Goal: Task Accomplishment & Management: Use online tool/utility

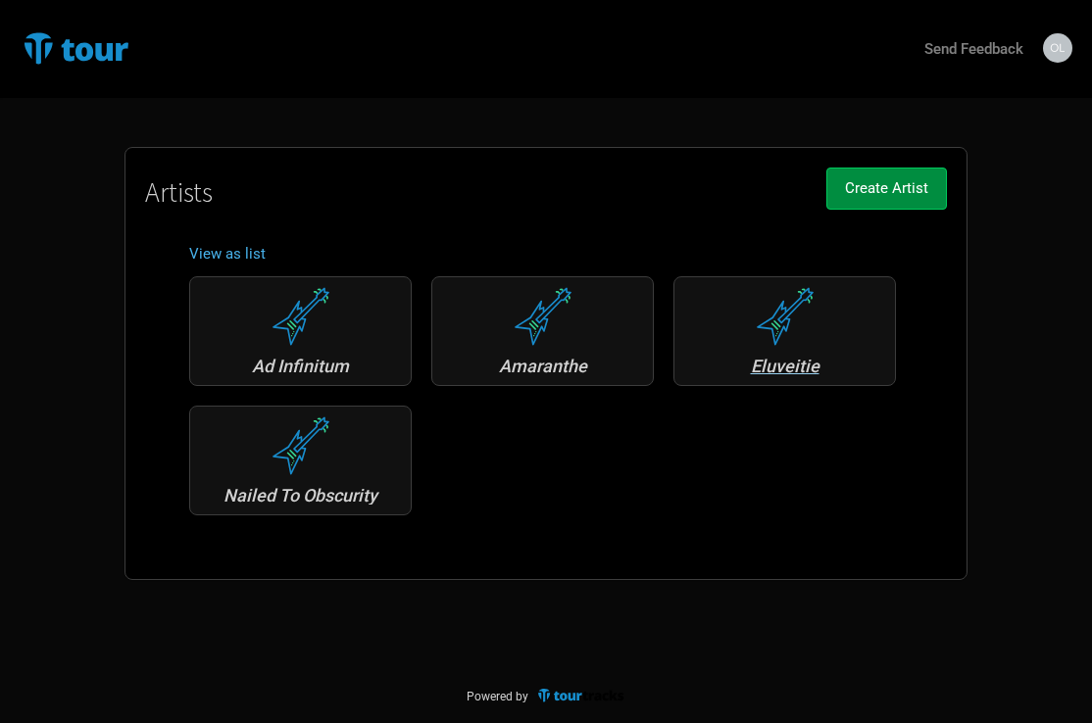
click at [790, 363] on div "Eluveitie" at bounding box center [784, 367] width 201 height 18
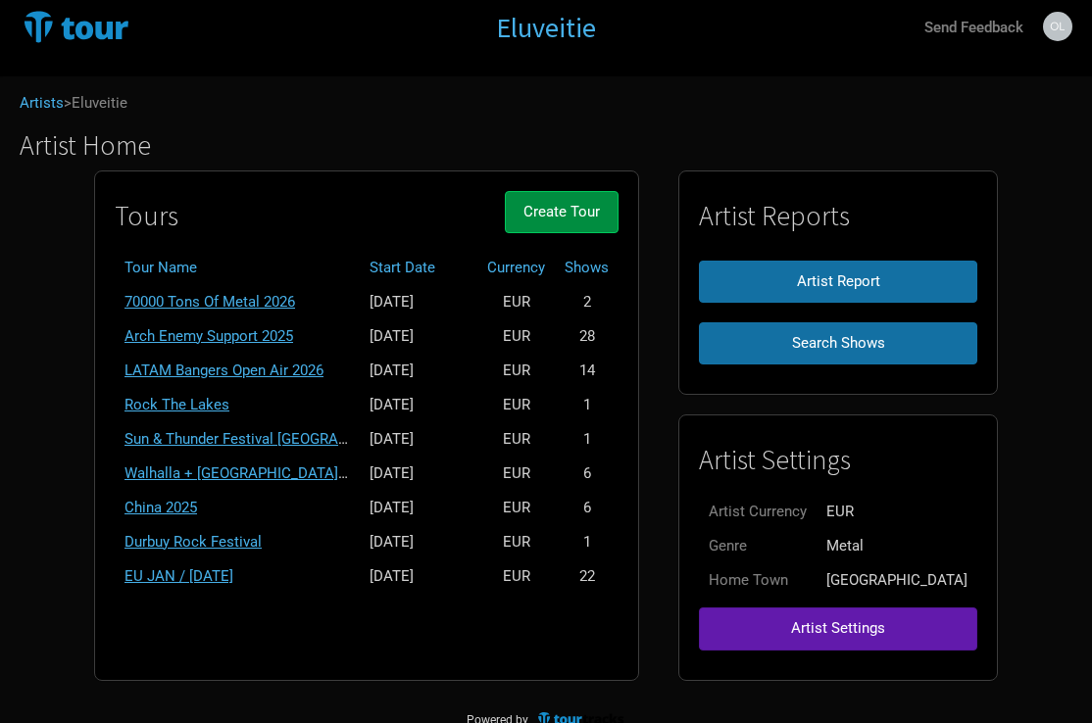
scroll to position [19, 0]
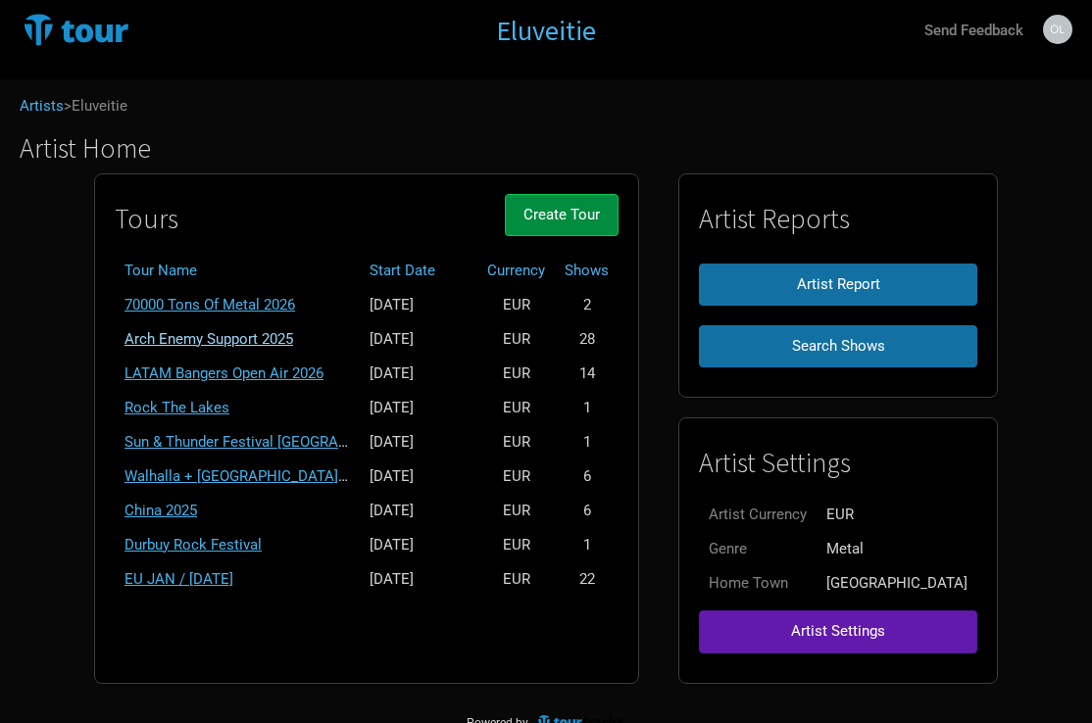
click at [293, 337] on link "Arch Enemy Support 2025" at bounding box center [208, 339] width 169 height 18
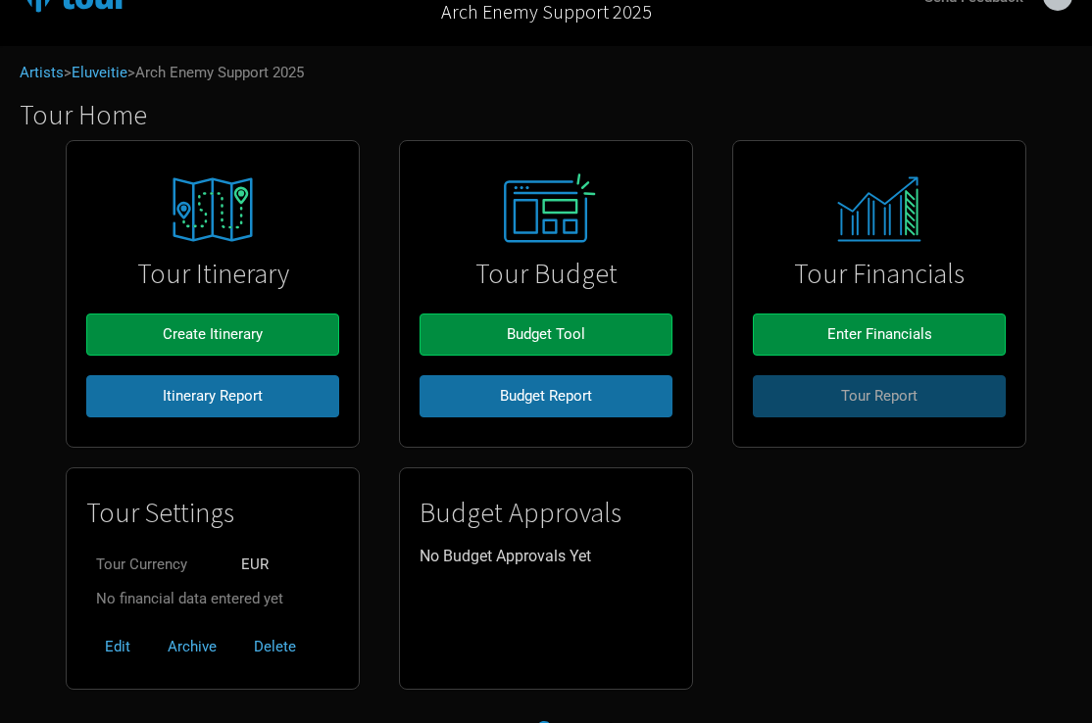
scroll to position [56, 0]
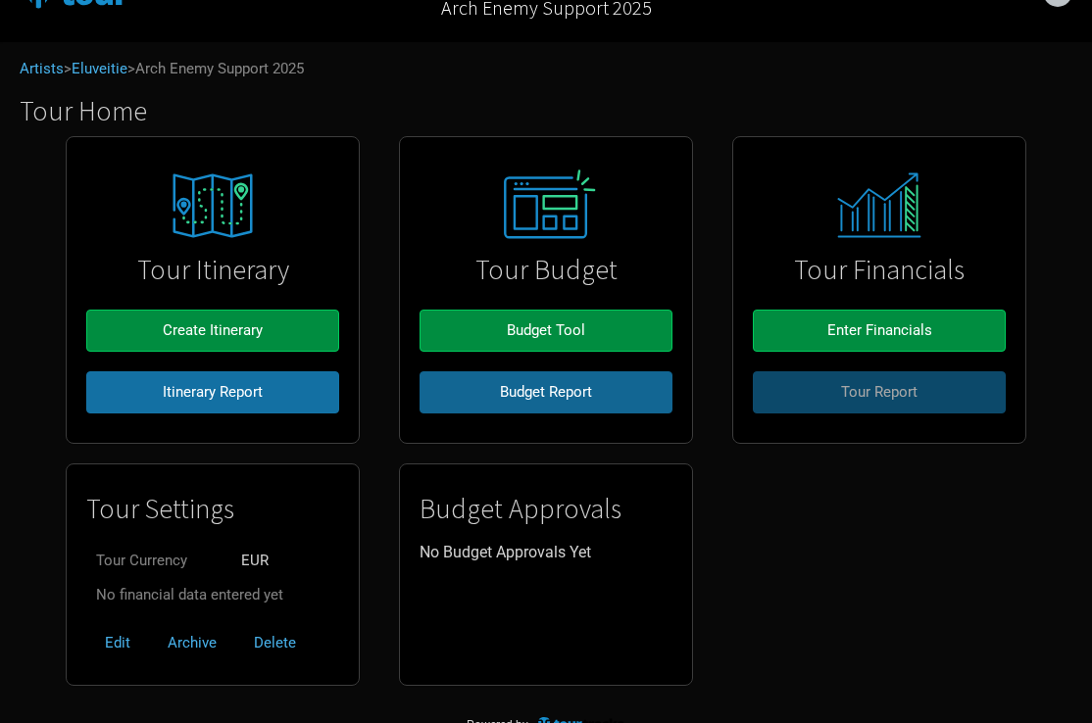
click at [500, 395] on span "Budget Report" at bounding box center [546, 392] width 92 height 18
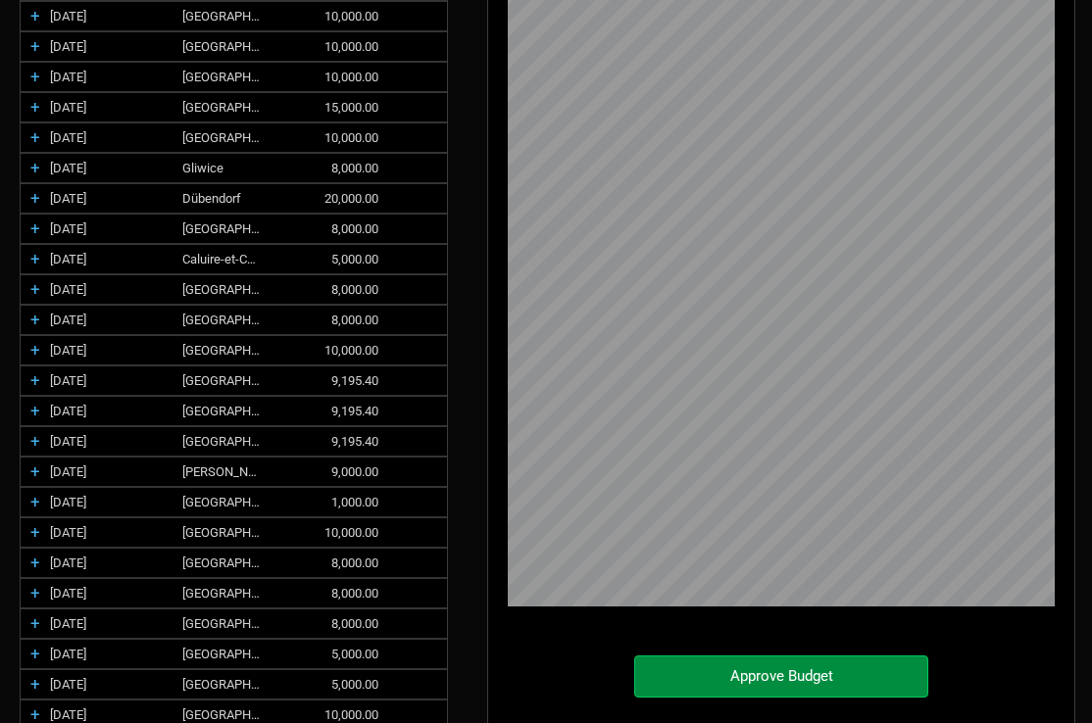
scroll to position [387, 0]
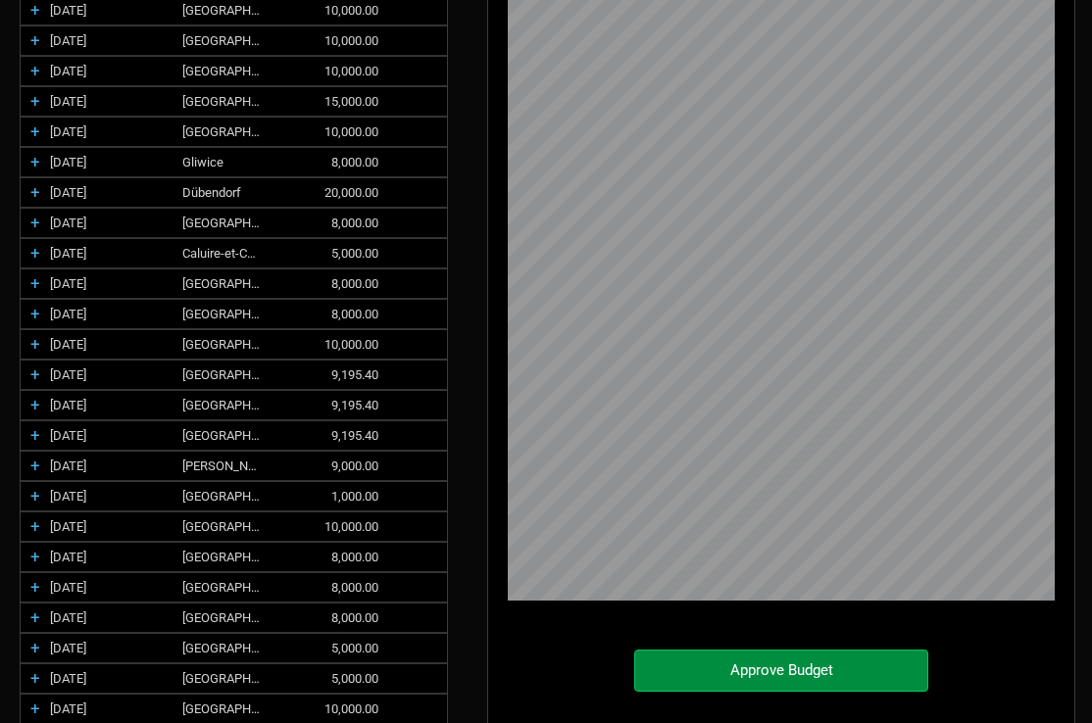
click at [433, 494] on div "+ [DATE] [GEOGRAPHIC_DATA] 1,000.00" at bounding box center [234, 496] width 426 height 29
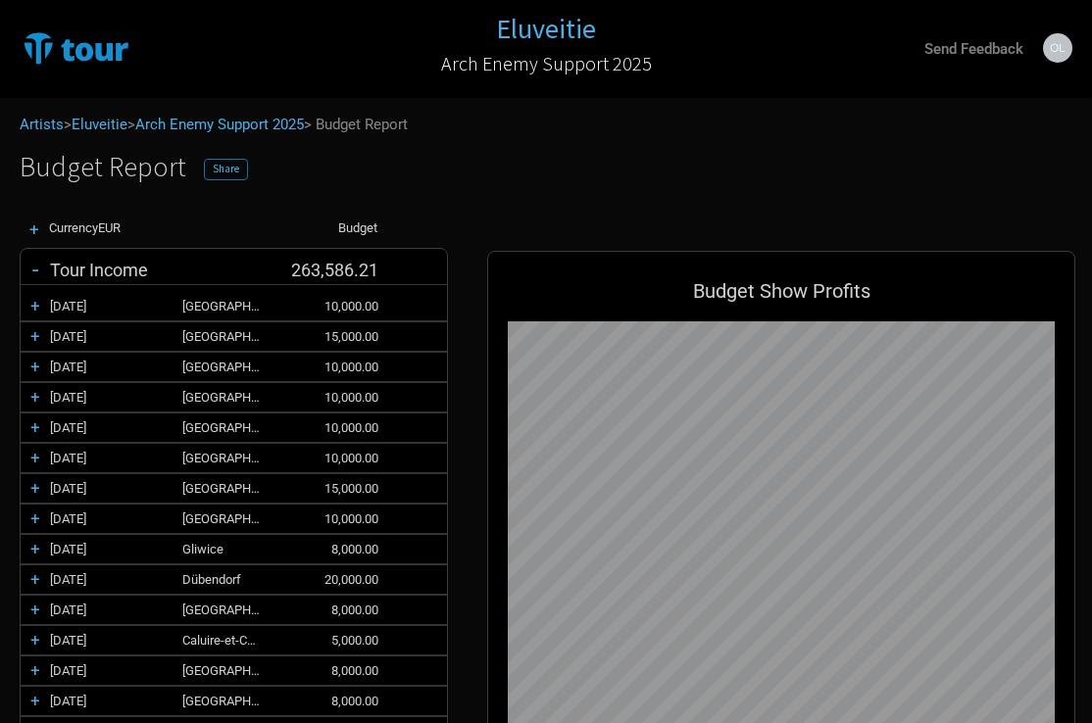
scroll to position [0, 0]
click at [276, 125] on link "Arch Enemy Support 2025" at bounding box center [219, 125] width 169 height 18
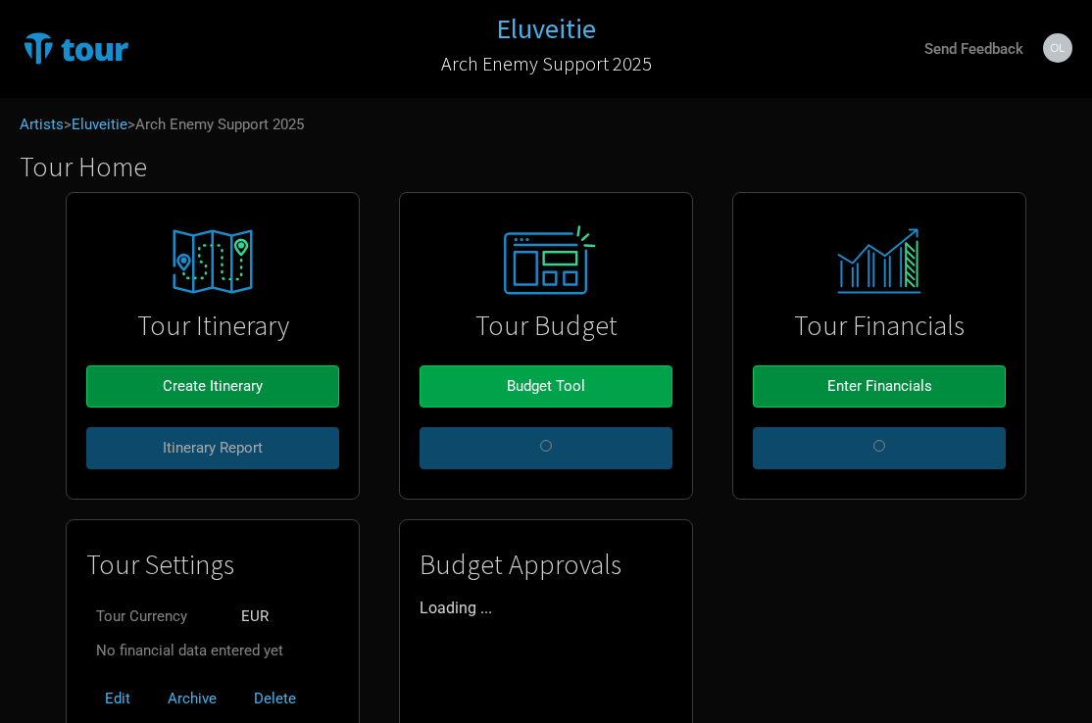
click at [517, 383] on span "Budget Tool" at bounding box center [546, 386] width 78 height 18
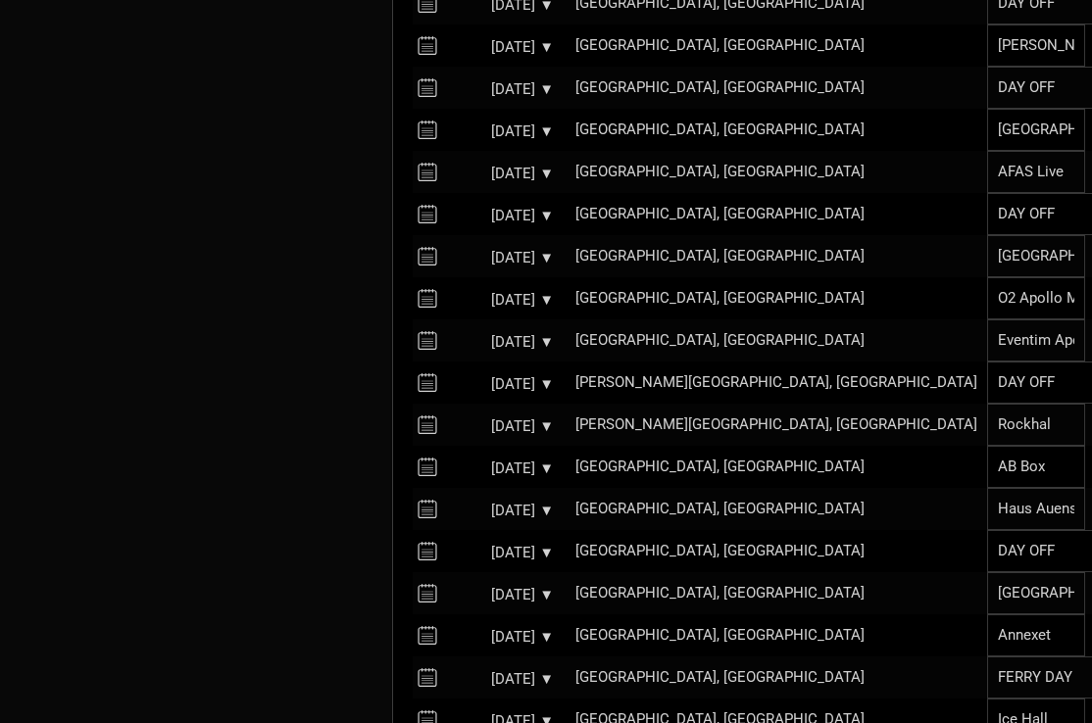
scroll to position [1036, 2]
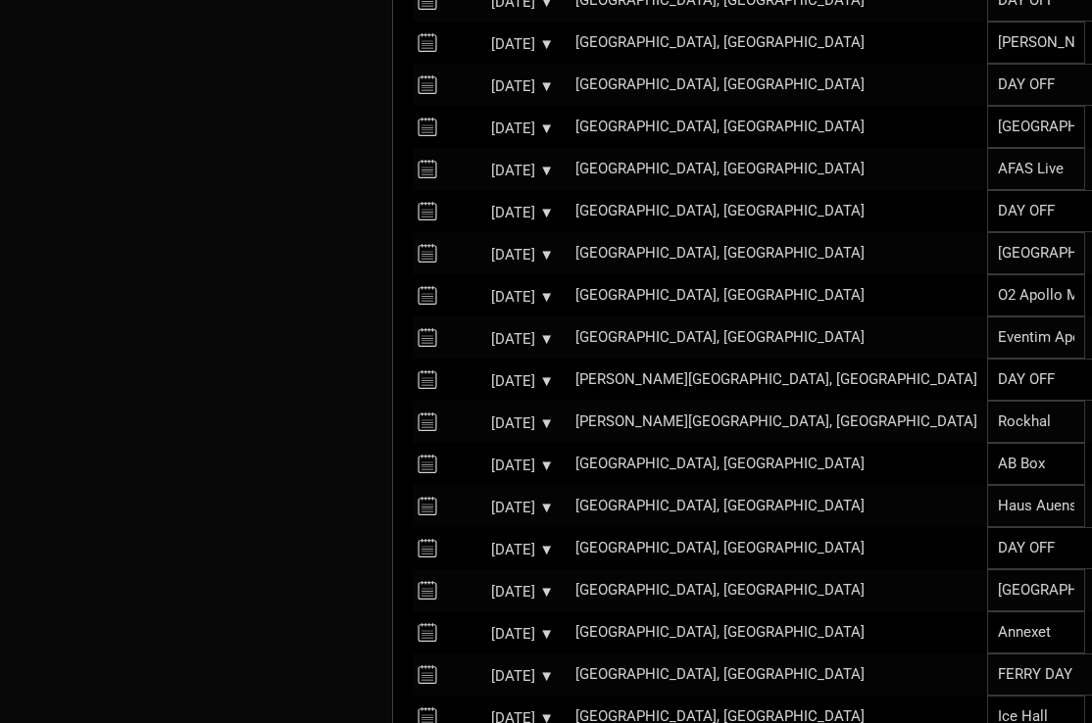
select select "Support"
select select "EUR"
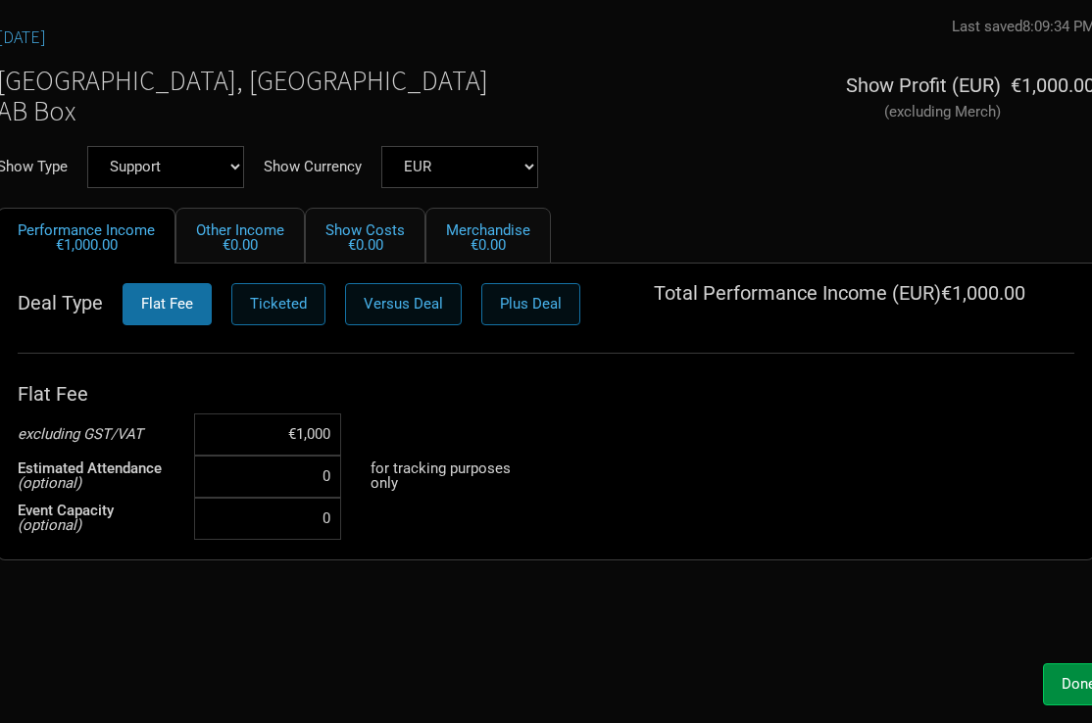
click at [309, 437] on input "€1,000" at bounding box center [267, 434] width 147 height 42
type input "€10,000"
click at [505, 615] on div "[DATE] Last saved 8:09:34 PM Unsaved [GEOGRAPHIC_DATA], [GEOGRAPHIC_DATA] AB Bo…" at bounding box center [545, 336] width 1137 height 636
click at [1053, 679] on button "Done" at bounding box center [1079, 684] width 72 height 42
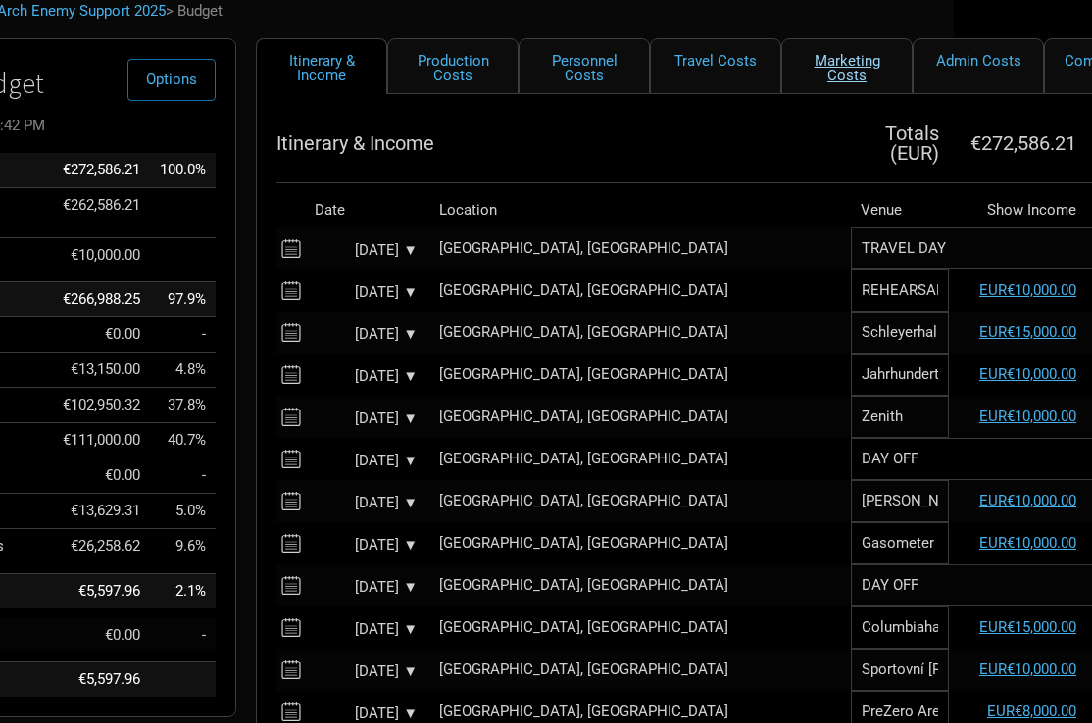
scroll to position [105, 162]
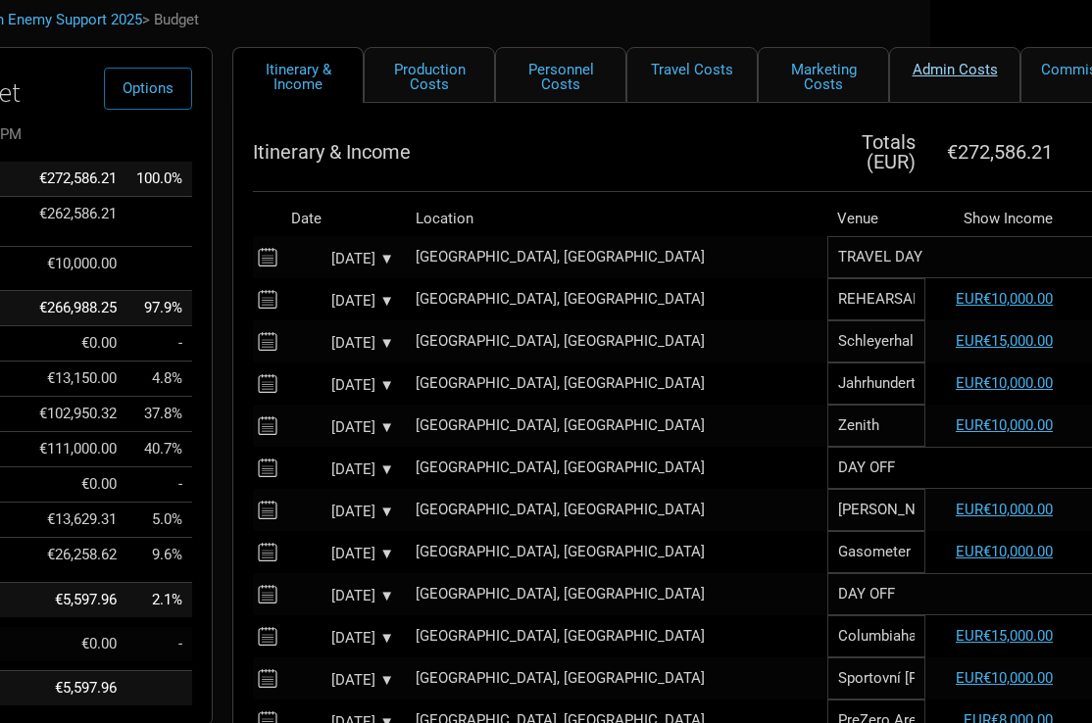
click at [936, 87] on link "Admin Costs" at bounding box center [954, 75] width 131 height 56
select select "% of Gross"
select select "EUR"
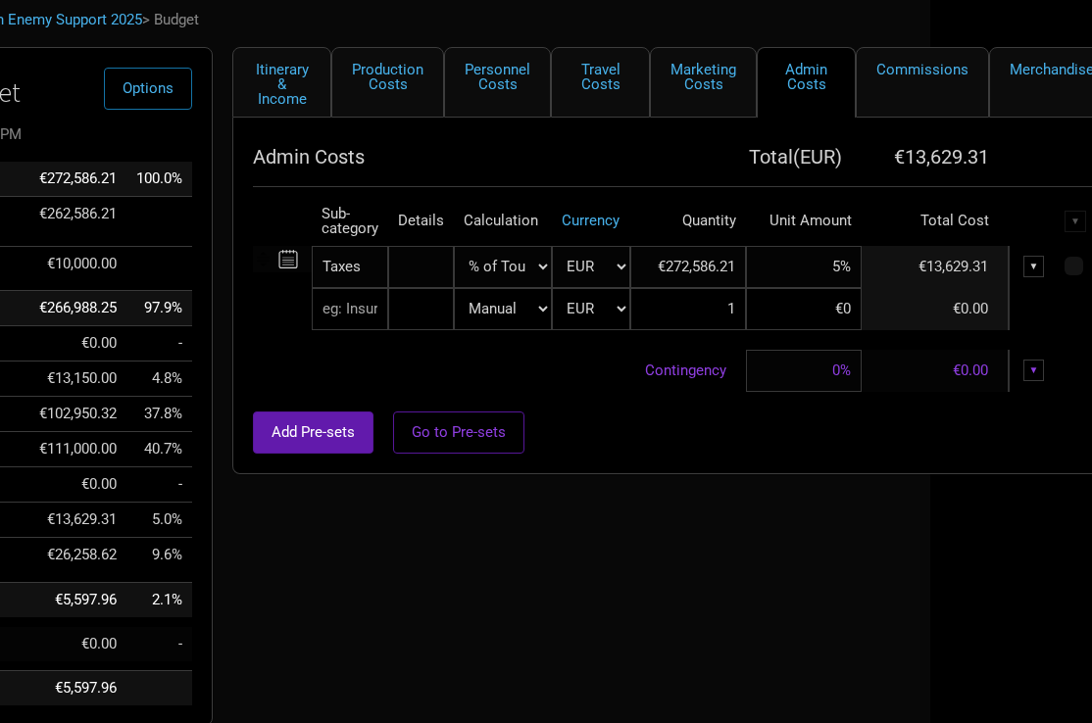
click at [834, 271] on input "5%" at bounding box center [804, 267] width 116 height 42
click at [733, 548] on div "Itinerary & Income Production Costs Personnel Costs Travel Costs Marketing Cost…" at bounding box center [654, 391] width 882 height 689
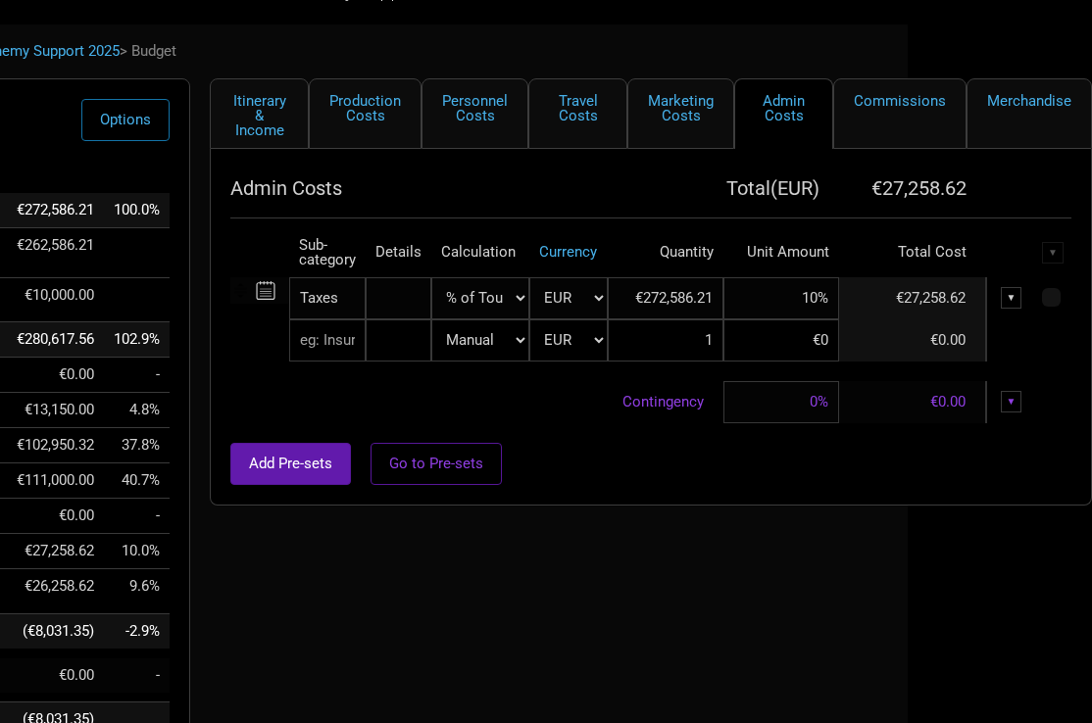
scroll to position [73, 183]
click at [812, 301] on input "10%" at bounding box center [782, 298] width 116 height 42
type input "1%"
type input "20%"
click at [627, 674] on div "Itinerary & Income Production Costs Personnel Costs Travel Costs Marketing Cost…" at bounding box center [632, 422] width 882 height 689
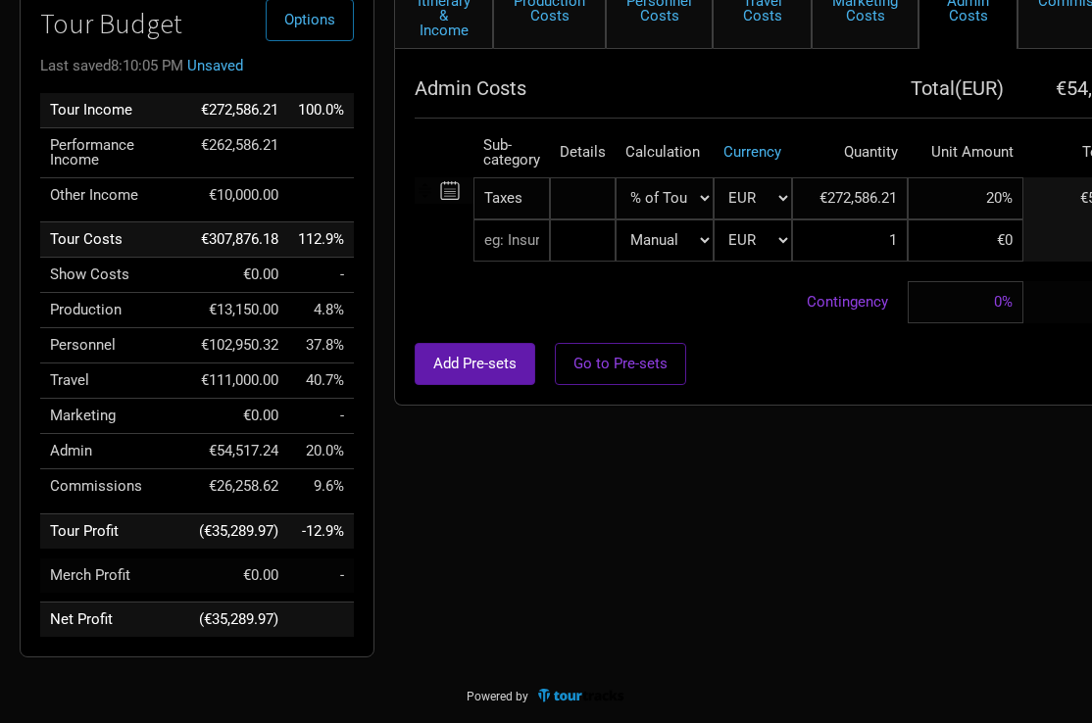
scroll to position [173, 0]
click at [429, 534] on div "Itinerary & Income Production Costs Personnel Costs Travel Costs Marketing Cost…" at bounding box center [815, 322] width 882 height 689
